Goal: Task Accomplishment & Management: Use online tool/utility

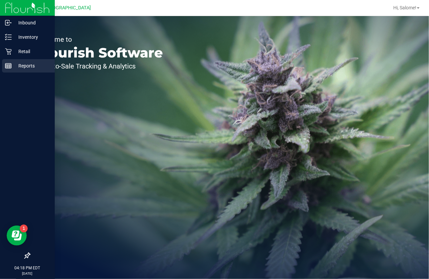
click at [11, 65] on rect at bounding box center [8, 65] width 6 height 5
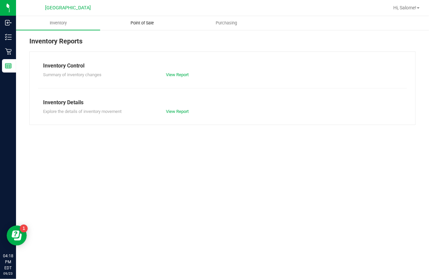
click at [153, 27] on uib-tab-heading "Point of Sale" at bounding box center [141, 22] width 83 height 13
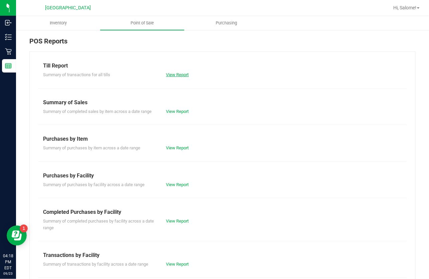
click at [172, 75] on link "View Report" at bounding box center [177, 74] width 23 height 5
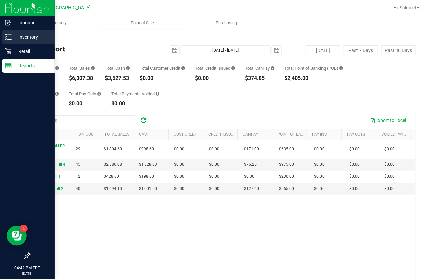
click at [12, 37] on p "Inventory" at bounding box center [32, 37] width 40 height 8
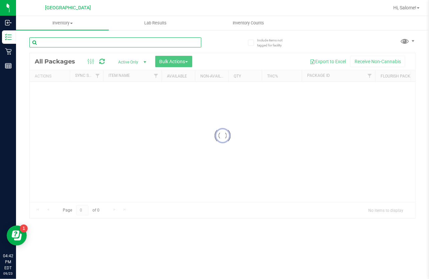
click at [72, 43] on input "text" at bounding box center [115, 42] width 172 height 10
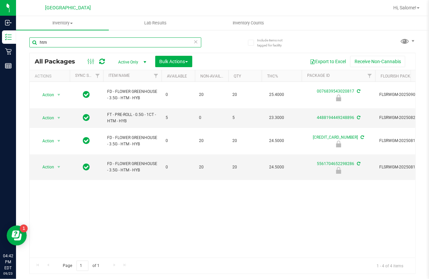
click at [72, 44] on input "htm" at bounding box center [115, 42] width 172 height 10
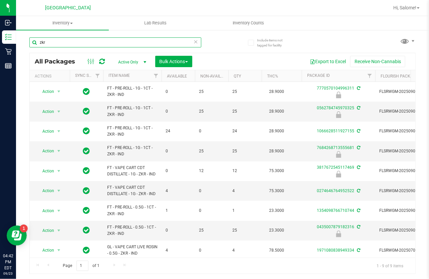
scroll to position [7, 0]
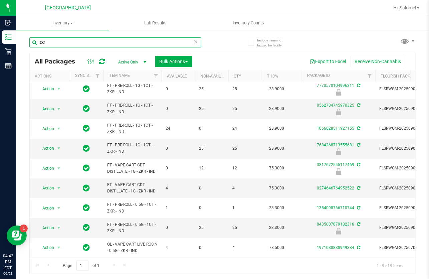
type input "zkr"
click at [197, 41] on icon at bounding box center [196, 41] width 5 height 8
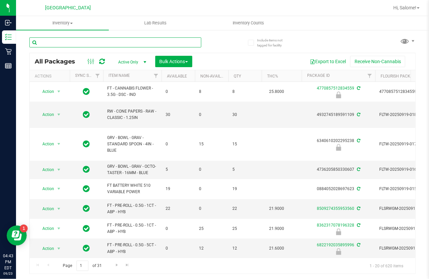
click at [198, 45] on input "text" at bounding box center [115, 42] width 172 height 10
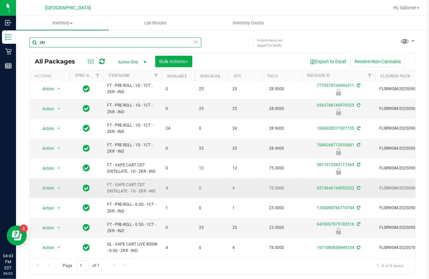
scroll to position [7, 0]
click at [90, 44] on input "zkr" at bounding box center [115, 42] width 172 height 10
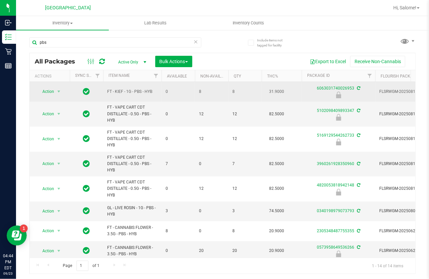
click at [127, 89] on span "FT - KIEF - 1G - PBS - HYB" at bounding box center [132, 91] width 50 height 6
click at [126, 89] on span "FT - KIEF - 1G - PBS - HYB" at bounding box center [132, 91] width 50 height 6
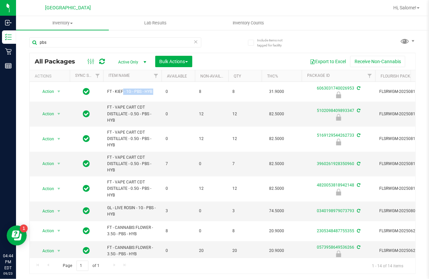
copy tr "FT - KIEF - 1G - PBS - HYB"
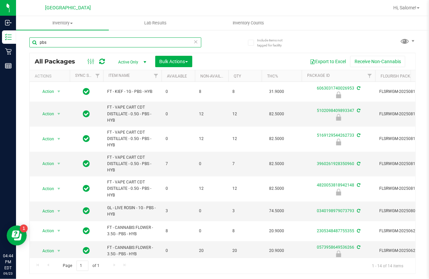
click at [118, 40] on input "pbs" at bounding box center [115, 42] width 172 height 10
paste input "FT - KIEF - 1G - PBS - HYB"
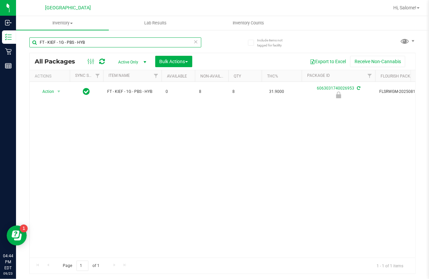
type input "FT - KIEF - 1G - PBS - HYB"
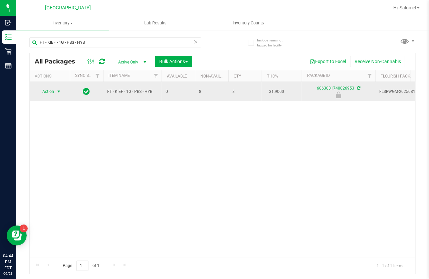
click at [55, 90] on span "select" at bounding box center [59, 91] width 8 height 9
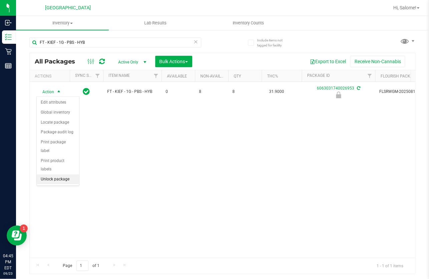
click at [61, 174] on li "Unlock package" at bounding box center [58, 179] width 42 height 10
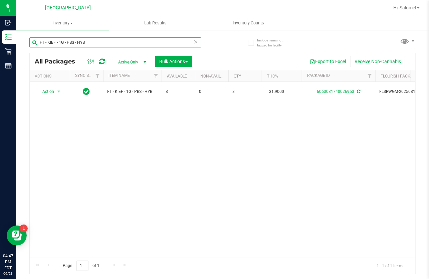
click at [95, 42] on input "FT - KIEF - 1G - PBS - HYB" at bounding box center [115, 42] width 172 height 10
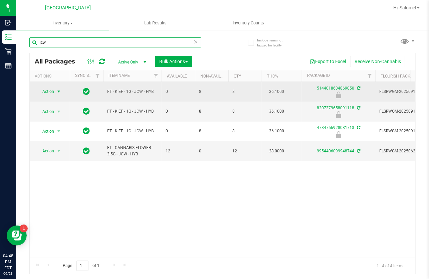
type input "jcw"
click at [45, 89] on span "Action" at bounding box center [45, 91] width 18 height 9
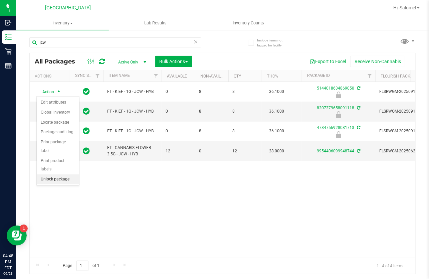
click at [67, 174] on li "Unlock package" at bounding box center [58, 179] width 42 height 10
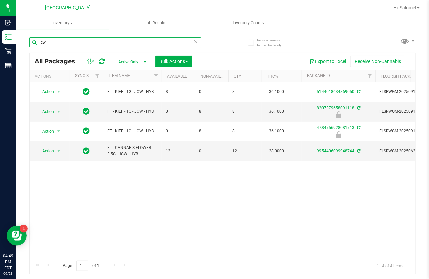
click at [98, 38] on input "jcw" at bounding box center [115, 42] width 172 height 10
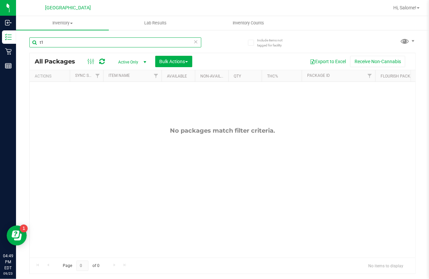
type input "t"
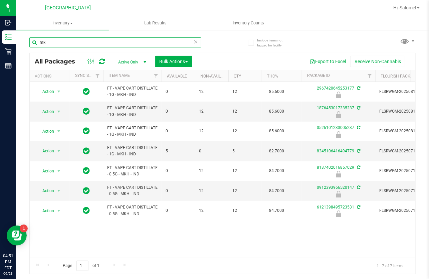
type input "m"
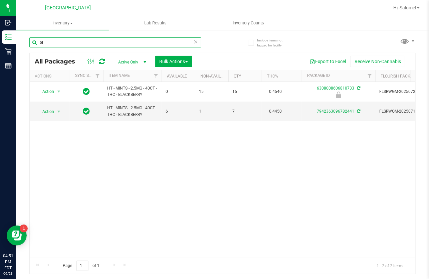
type input "b"
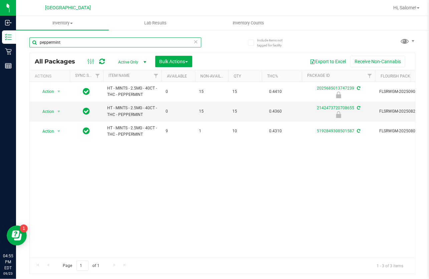
type input "peppermint"
click at [197, 41] on icon at bounding box center [196, 41] width 5 height 8
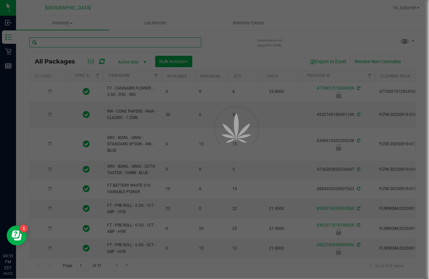
click at [163, 40] on input "text" at bounding box center [115, 42] width 172 height 10
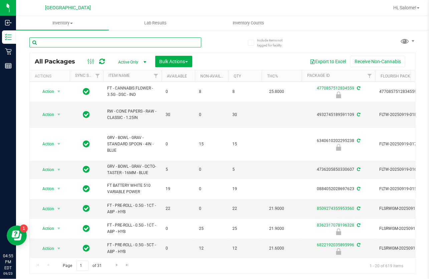
click at [156, 40] on input "text" at bounding box center [115, 42] width 172 height 10
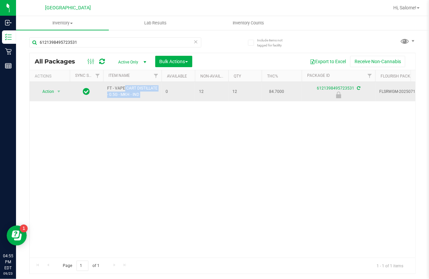
click at [131, 88] on span "FT - VAPE CART DISTILLATE - 0.5G - MKH - IND" at bounding box center [132, 91] width 50 height 13
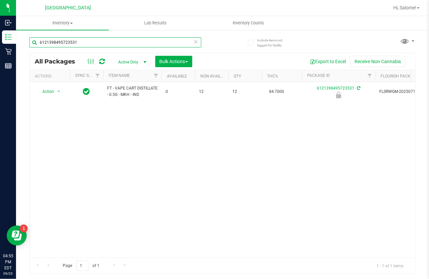
click at [174, 42] on input "6121398495723531" at bounding box center [115, 42] width 172 height 10
paste input "FT - VAPE CART DISTILLATE - 0.5G - MKH - IND"
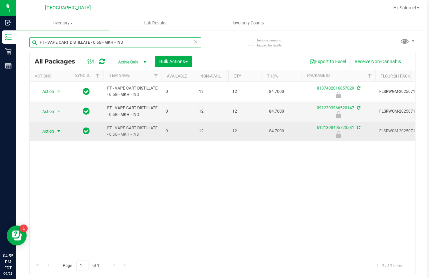
type input "FT - VAPE CART DISTILLATE - 0.5G - MKH - IND"
click at [40, 131] on span "Action" at bounding box center [45, 130] width 18 height 9
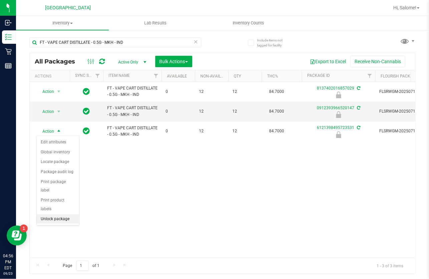
click at [50, 214] on li "Unlock package" at bounding box center [58, 219] width 42 height 10
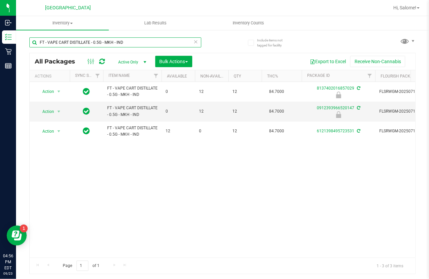
click at [164, 44] on input "FT - VAPE CART DISTILLATE - 0.5G - MKH - IND" at bounding box center [115, 42] width 172 height 10
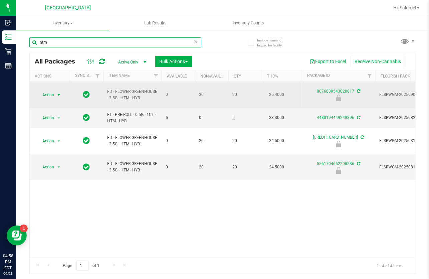
type input "htm"
click at [59, 92] on span "select" at bounding box center [58, 94] width 5 height 5
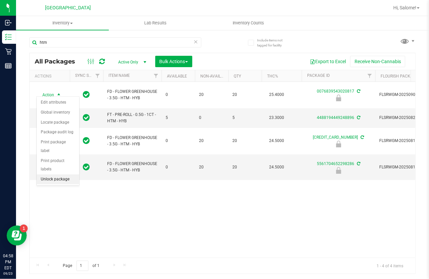
click at [63, 174] on li "Unlock package" at bounding box center [58, 179] width 42 height 10
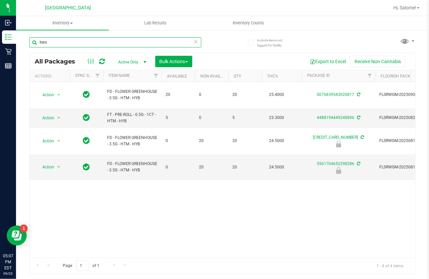
click at [76, 40] on input "htm" at bounding box center [115, 42] width 172 height 10
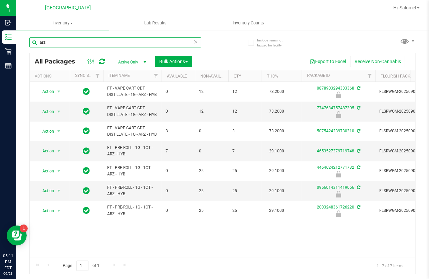
click at [88, 42] on input "arz" at bounding box center [115, 42] width 172 height 10
click at [89, 42] on input "arz" at bounding box center [115, 42] width 172 height 10
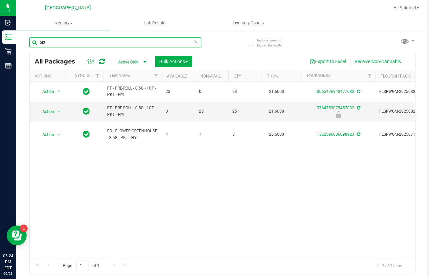
click at [104, 44] on input "pkt" at bounding box center [115, 42] width 172 height 10
type input "abp"
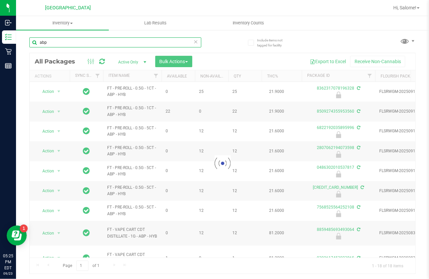
click at [113, 44] on input "abp" at bounding box center [115, 42] width 172 height 10
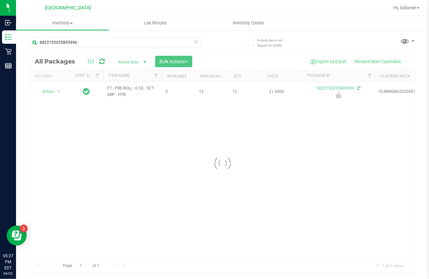
click at [126, 87] on div at bounding box center [222, 163] width 385 height 220
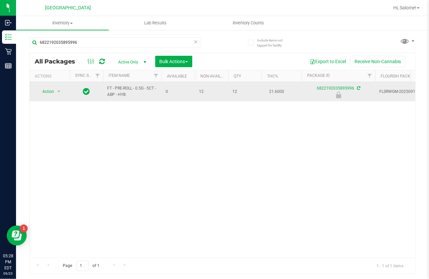
click at [139, 87] on span "FT - PRE-ROLL - 0.5G - 5CT - ABP - HYB" at bounding box center [132, 91] width 50 height 13
copy tr "FT - PRE-ROLL - 0.5G - 5CT - ABP - HYB"
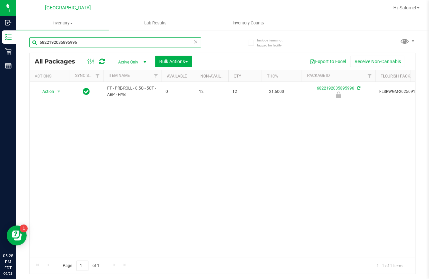
click at [137, 43] on input "6822192035895996" at bounding box center [115, 42] width 172 height 10
paste input "FT - PRE-ROLL - 0.5G - 5CT - ABP - HYB"
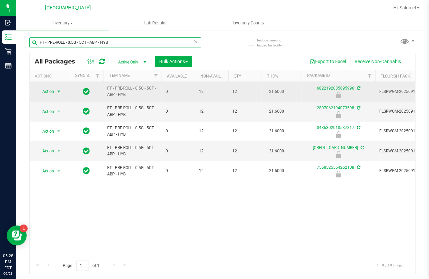
type input "FT - PRE-ROLL - 0.5G - 5CT - ABP - HYB"
click at [50, 92] on span "Action" at bounding box center [45, 91] width 18 height 9
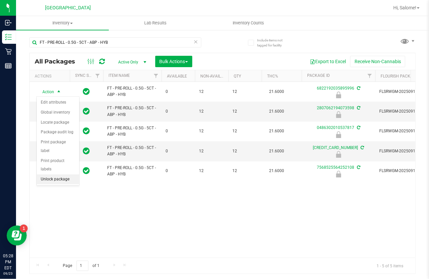
click at [71, 174] on li "Unlock package" at bounding box center [58, 179] width 42 height 10
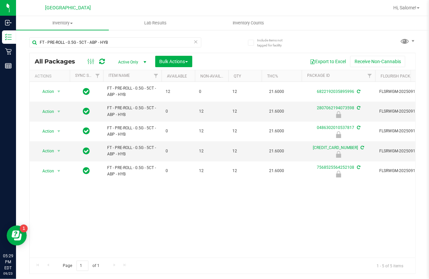
click at [197, 42] on icon at bounding box center [196, 41] width 5 height 8
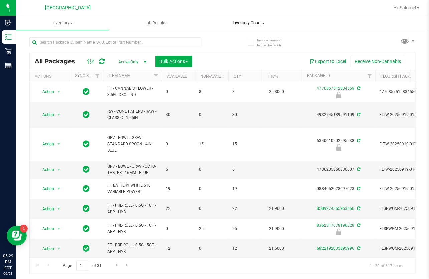
click at [245, 24] on span "Inventory Counts" at bounding box center [248, 23] width 49 height 6
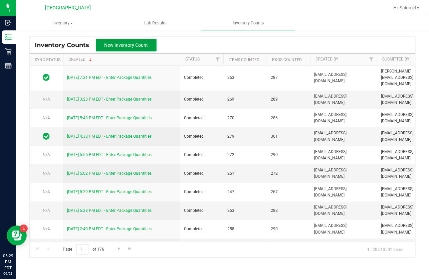
click at [123, 46] on span "New Inventory Count" at bounding box center [126, 44] width 44 height 5
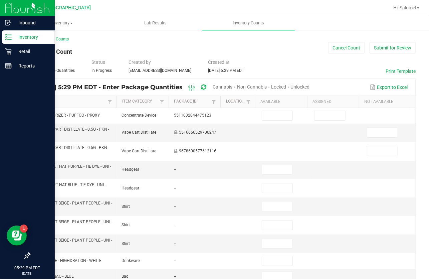
click at [7, 38] on icon at bounding box center [8, 37] width 7 height 7
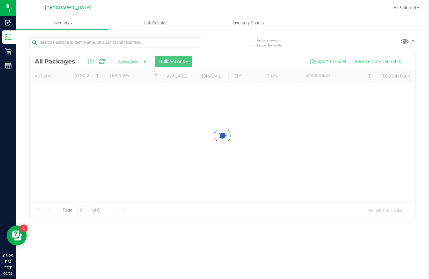
click at [334, 61] on div at bounding box center [222, 135] width 385 height 165
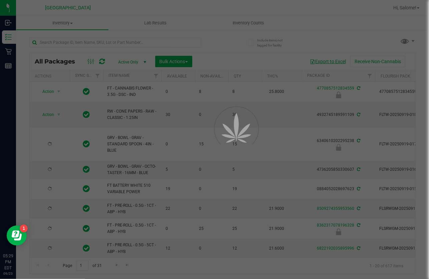
click at [333, 61] on button "Export to Excel" at bounding box center [327, 61] width 45 height 11
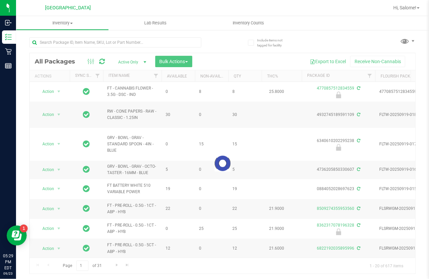
click at [333, 61] on div at bounding box center [222, 163] width 385 height 220
